Goal: Task Accomplishment & Management: Manage account settings

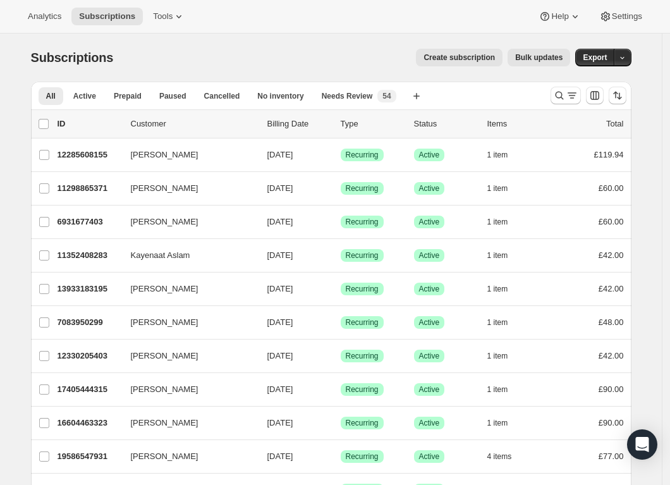
click at [562, 95] on icon "Search and filter results" at bounding box center [559, 95] width 13 height 13
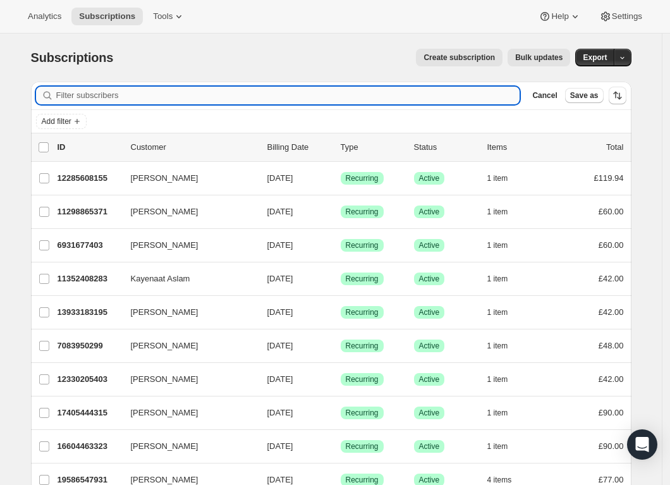
click at [359, 99] on input "Filter subscribers" at bounding box center [288, 96] width 464 height 18
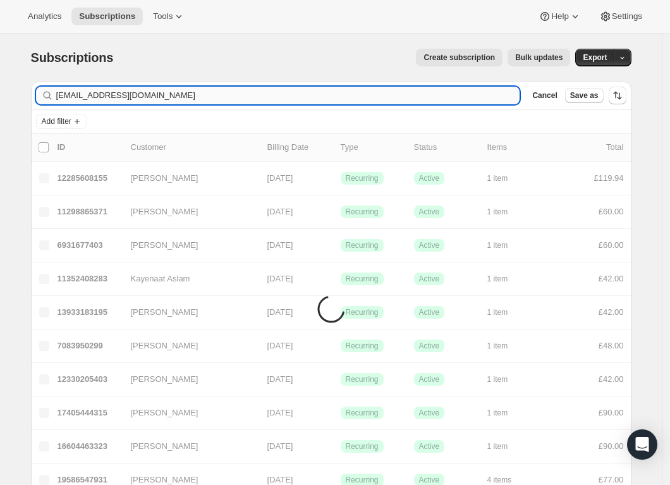
type input "[EMAIL_ADDRESS][DOMAIN_NAME]"
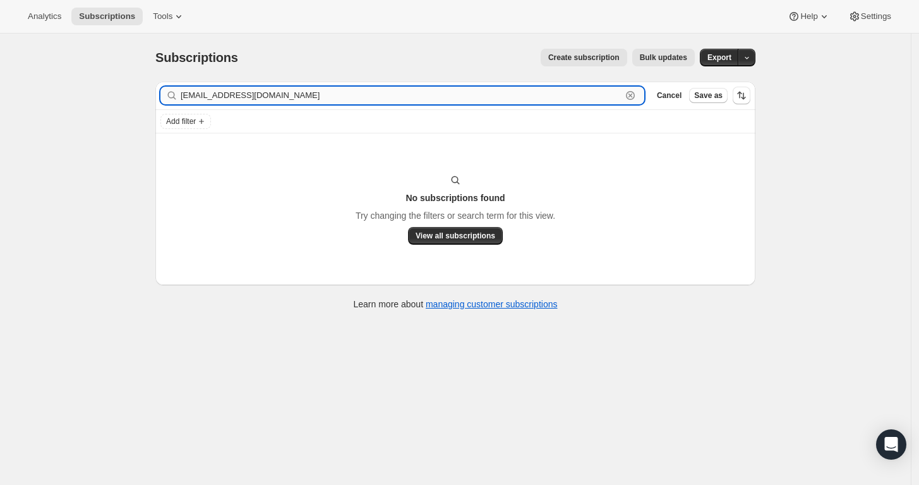
click at [346, 99] on input "[EMAIL_ADDRESS][DOMAIN_NAME]" at bounding box center [401, 96] width 441 height 18
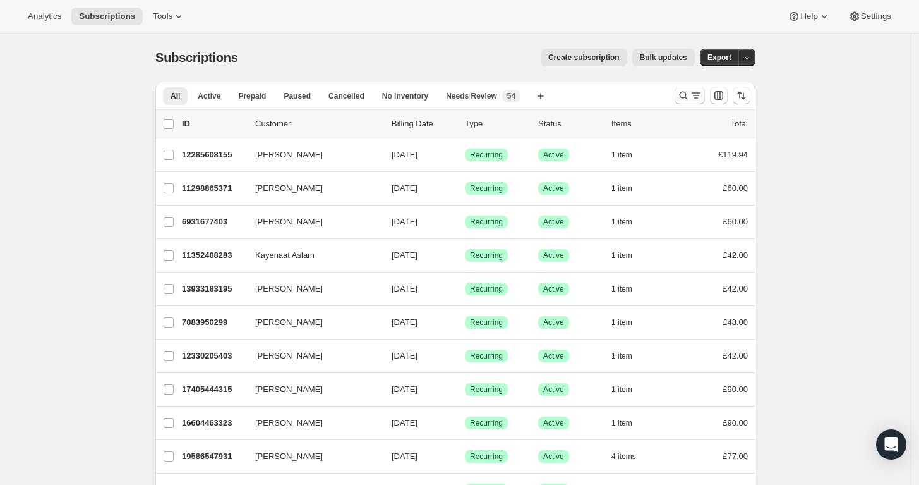
click at [684, 91] on icon "Search and filter results" at bounding box center [683, 95] width 13 height 13
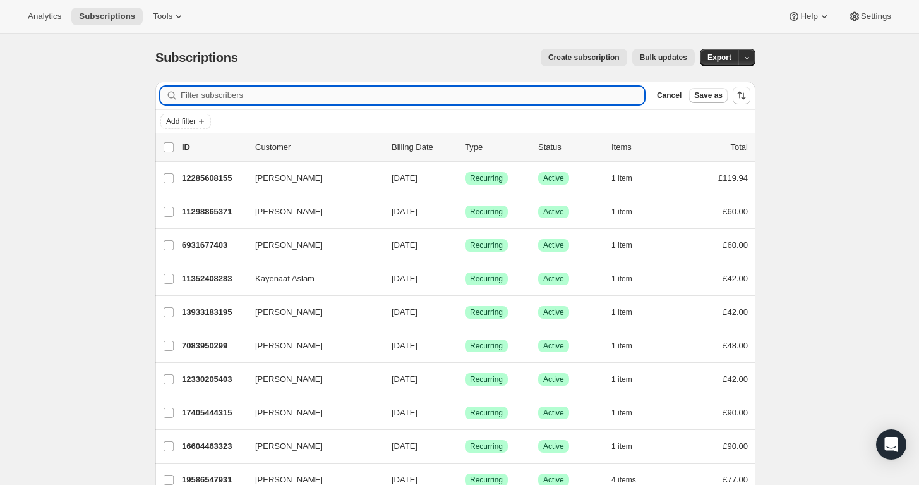
click at [433, 99] on input "Filter subscribers" at bounding box center [413, 96] width 464 height 18
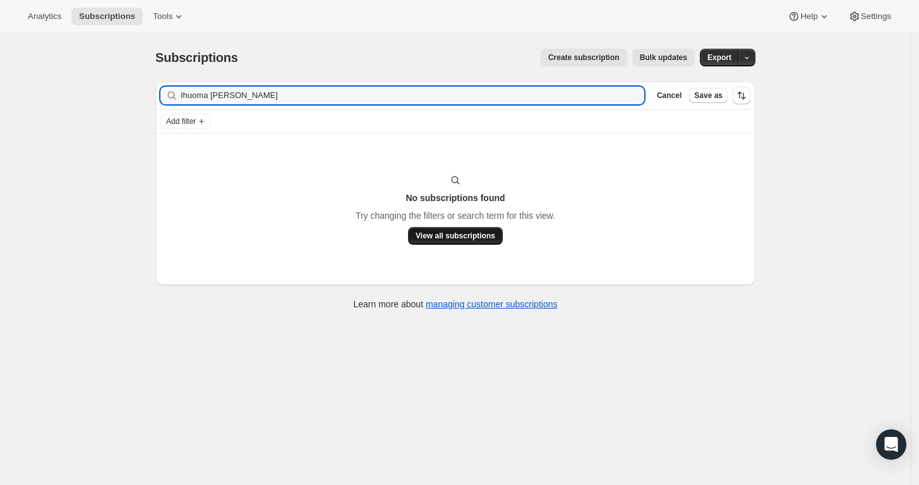
type input "Ihuoma Victoria Ogbonna"
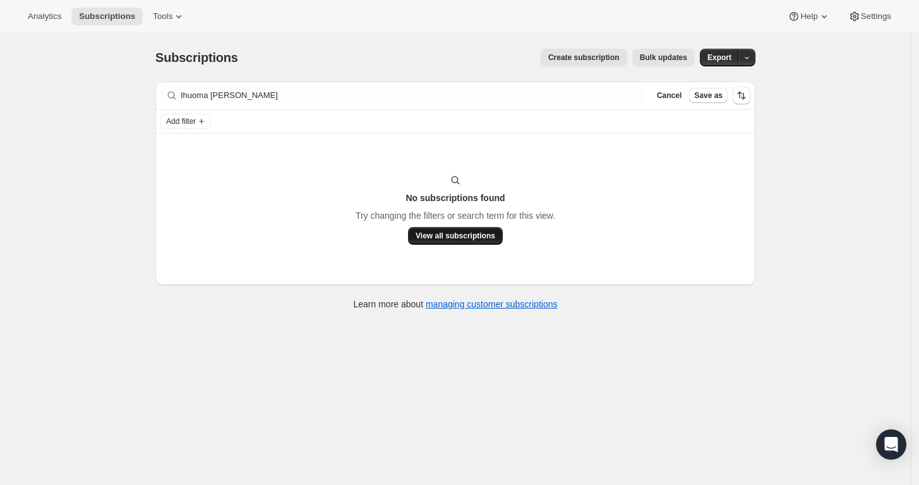
click at [461, 238] on span "View all subscriptions" at bounding box center [456, 236] width 80 height 10
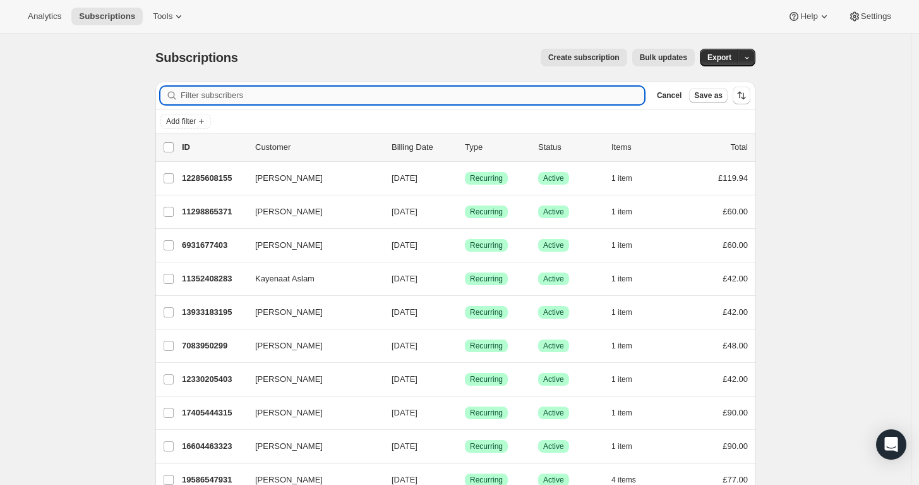
click at [385, 99] on input "Filter subscribers" at bounding box center [413, 96] width 464 height 18
paste input "Ihuoma Victoria Ogbonna"
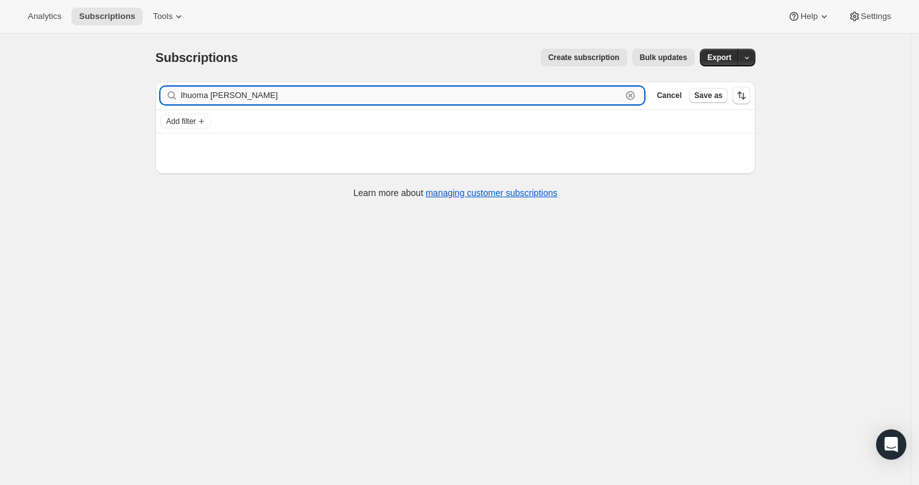
click at [238, 95] on input "Ihuoma Victoria Ogbonna" at bounding box center [401, 96] width 441 height 18
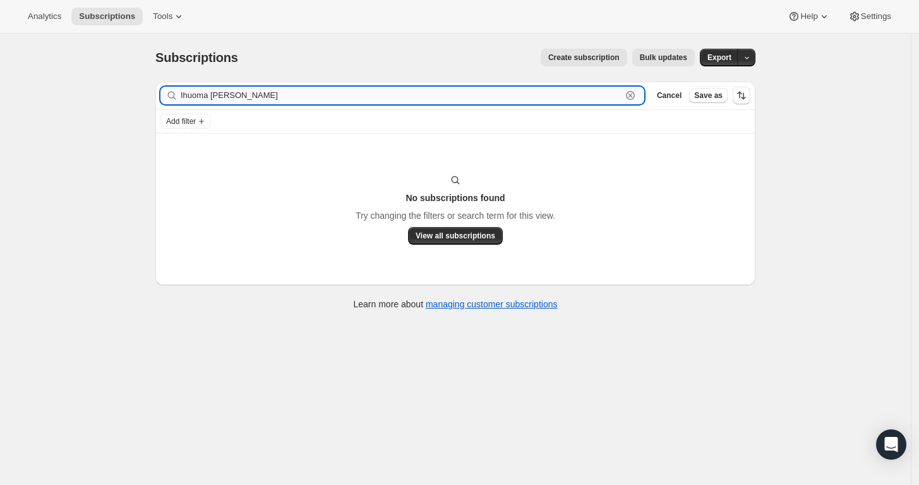
type input "Ihuoma Ogbonna"
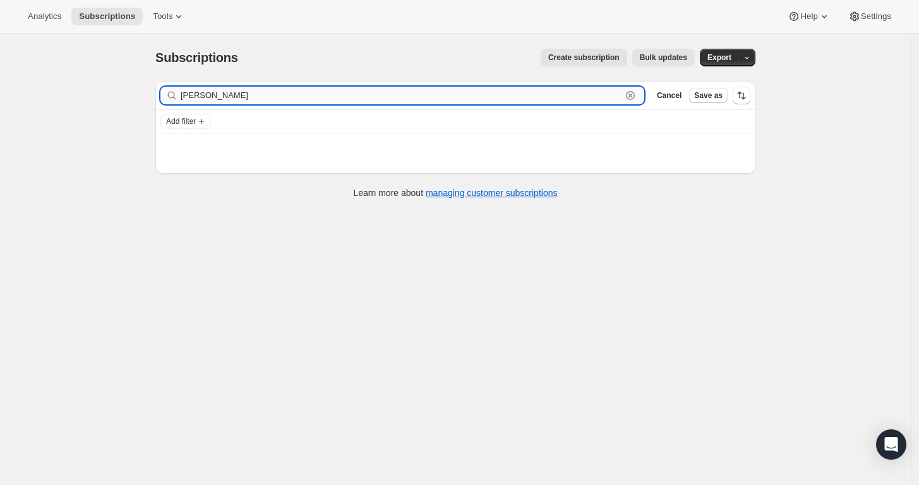
click at [185, 96] on input "Ihuoma Ogbonna" at bounding box center [401, 96] width 441 height 18
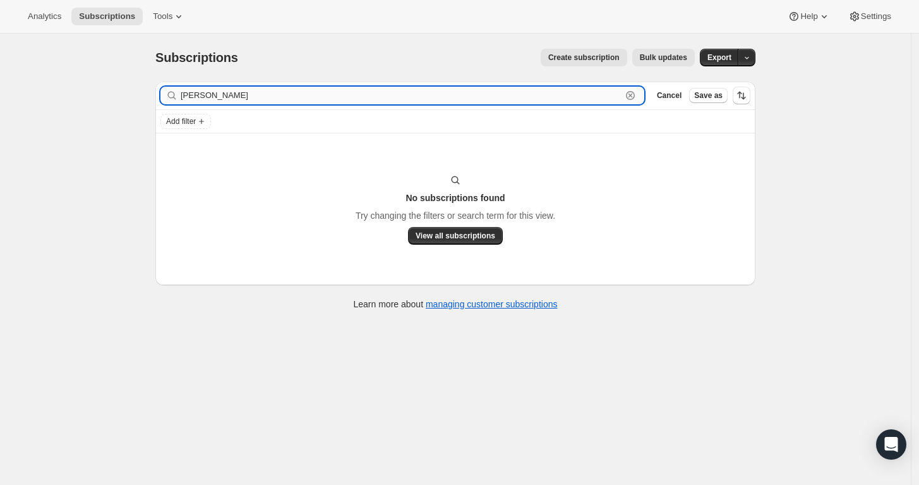
click at [185, 96] on input "Ihuoma Ogbonna" at bounding box center [401, 96] width 441 height 18
